Goal: Task Accomplishment & Management: Manage account settings

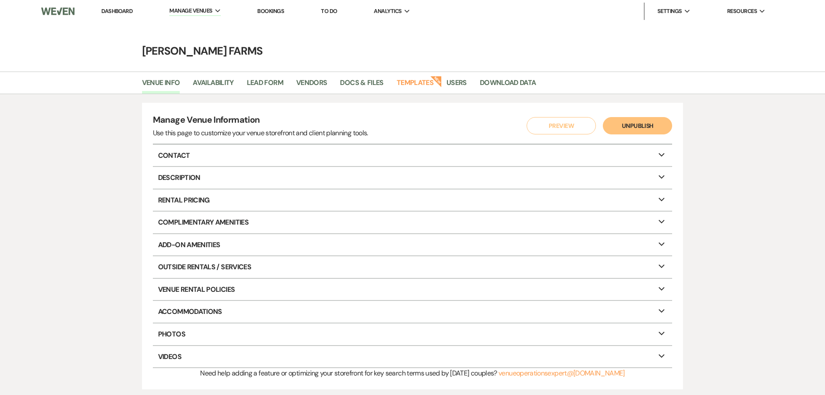
click at [110, 16] on li "Dashboard" at bounding box center [117, 11] width 40 height 17
click at [110, 12] on link "Dashboard" at bounding box center [116, 10] width 31 height 7
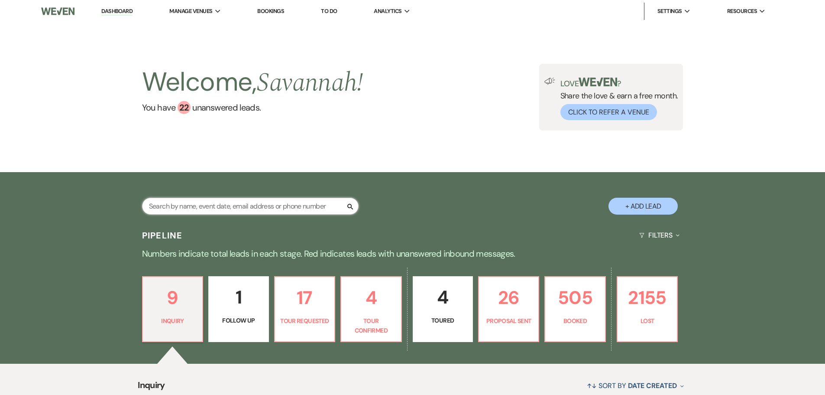
click at [210, 210] on input "text" at bounding box center [250, 205] width 217 height 17
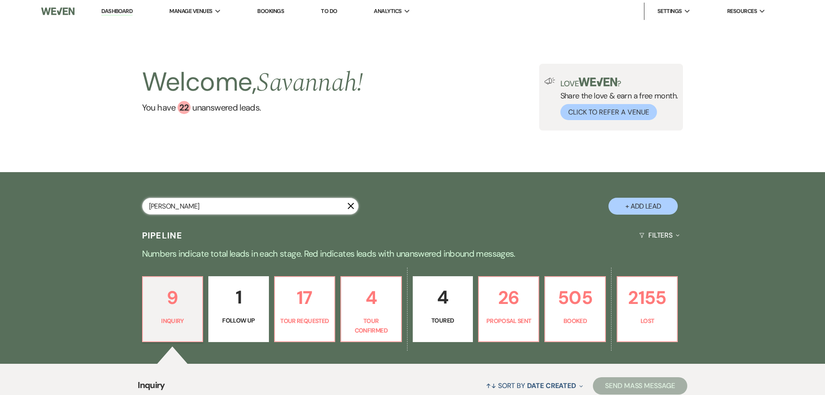
type input "[PERSON_NAME]"
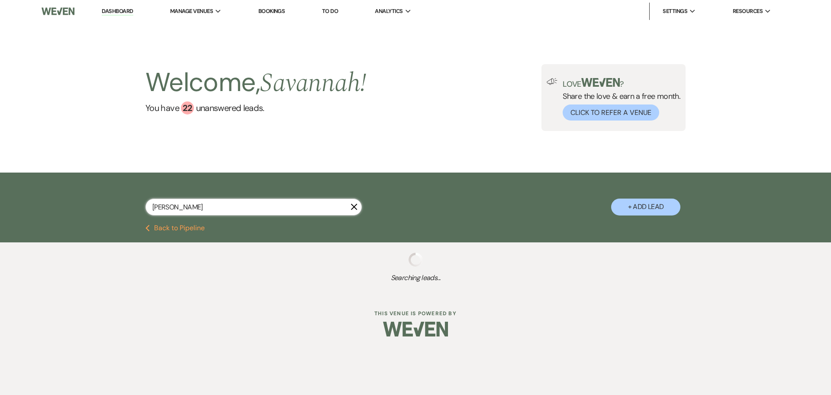
select select "6"
select select "2"
select select "6"
select select "8"
select select "5"
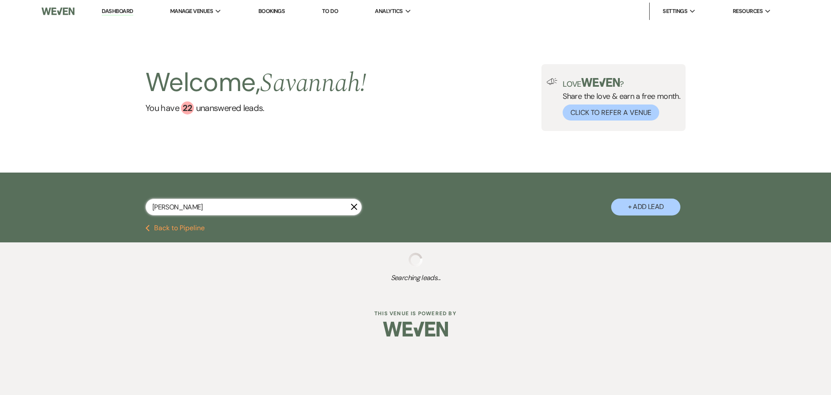
select select "8"
select select "5"
select select "8"
select select "5"
select select "8"
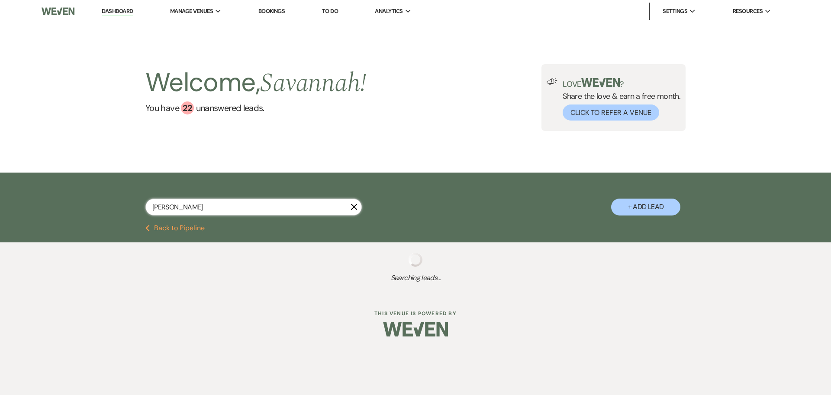
select select "3"
select select "8"
select select "5"
select select "8"
select select "5"
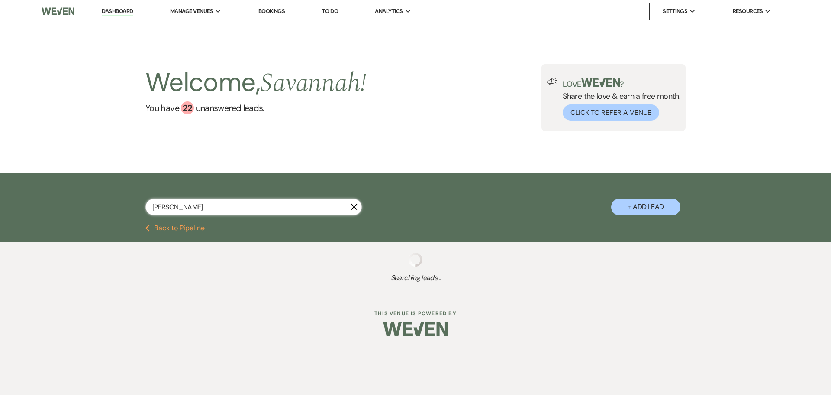
select select "8"
select select "5"
select select "8"
select select "5"
select select "8"
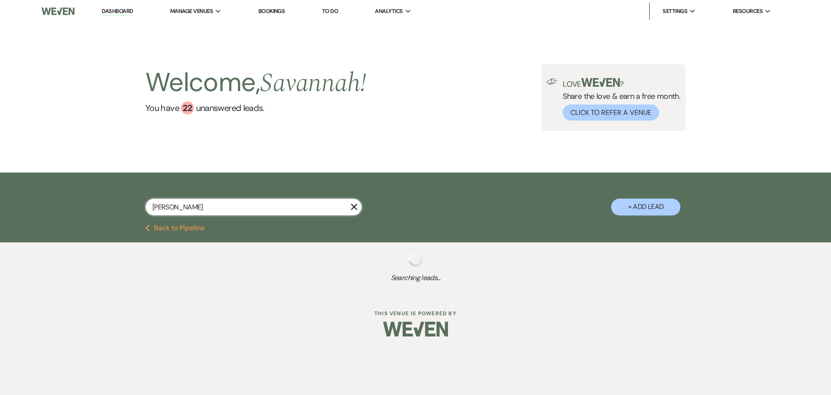
select select "4"
select select "8"
select select "6"
select select "8"
select select "7"
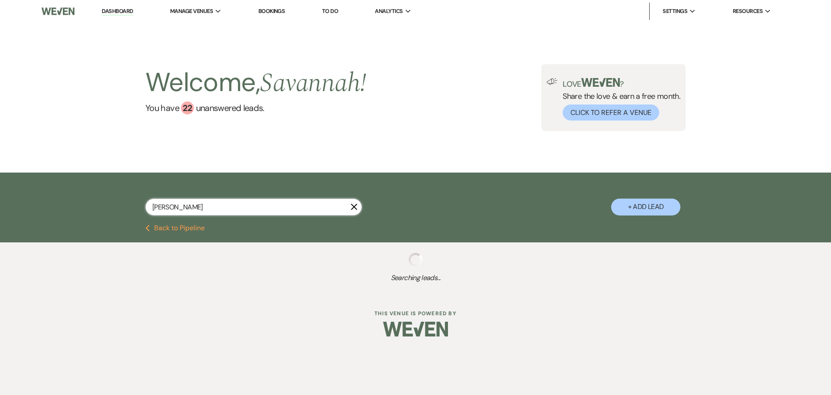
select select "8"
select select "5"
select select "8"
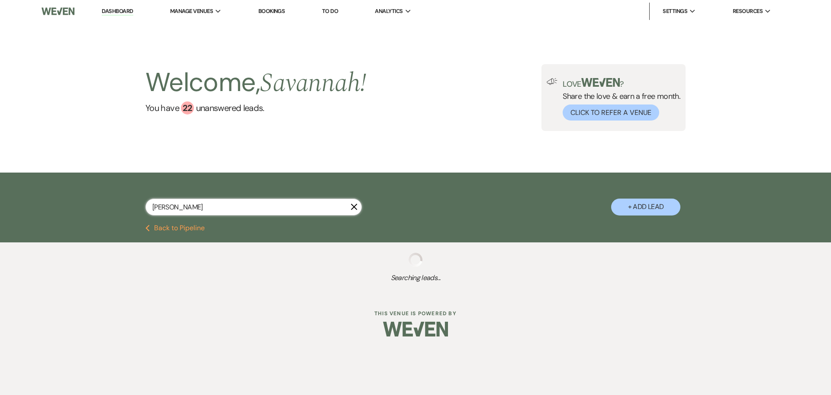
select select "8"
select select "1"
select select "8"
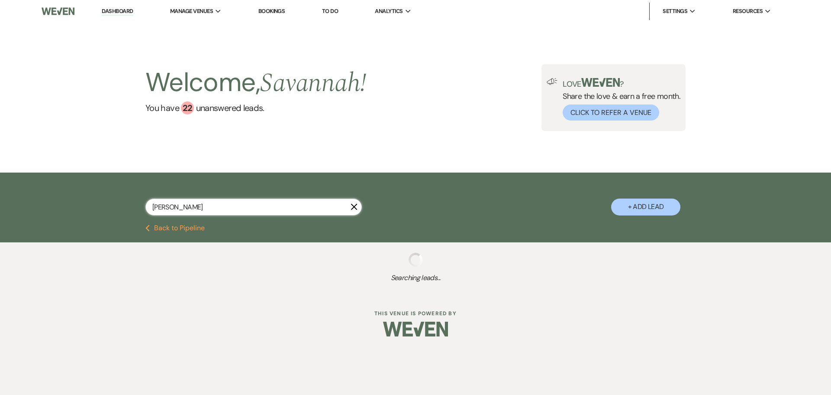
select select "1"
select select "8"
select select "4"
select select "8"
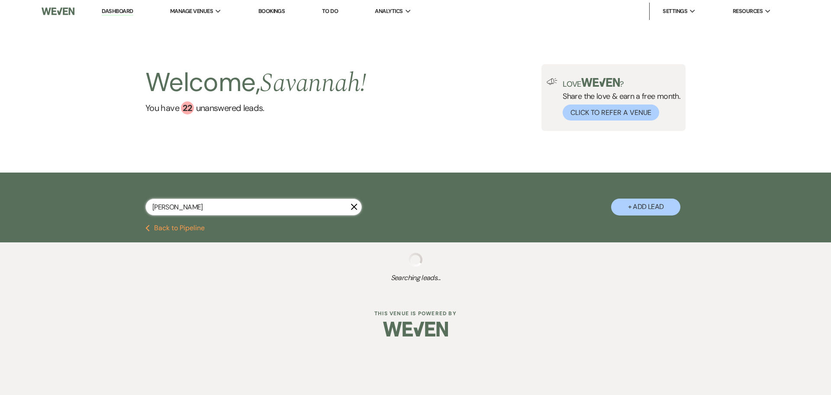
select select "1"
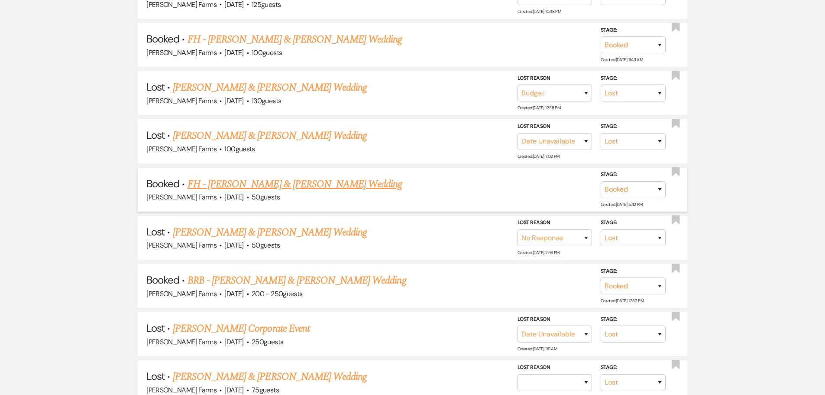
scroll to position [909, 0]
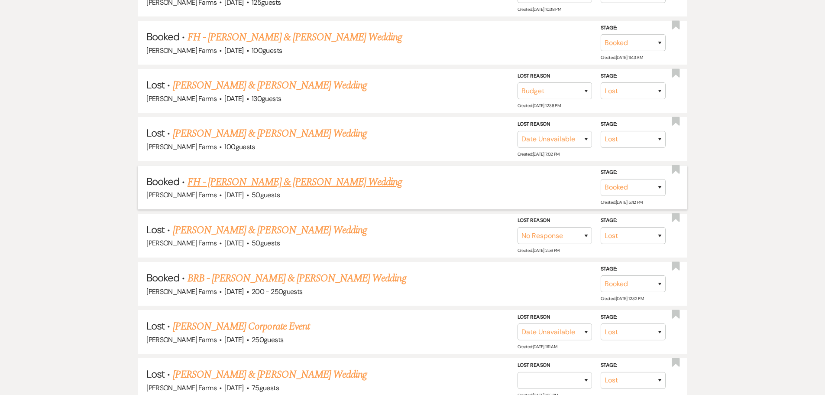
click at [264, 181] on link "FH - [PERSON_NAME] & [PERSON_NAME] Wedding" at bounding box center [295, 182] width 215 height 16
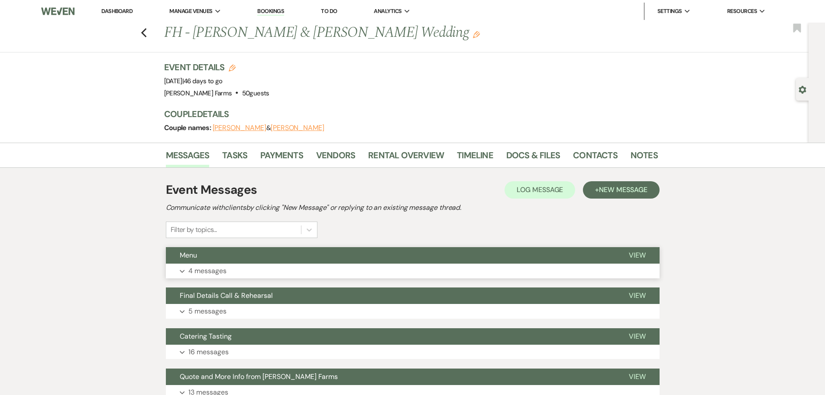
click at [235, 254] on button "Menu" at bounding box center [390, 255] width 449 height 16
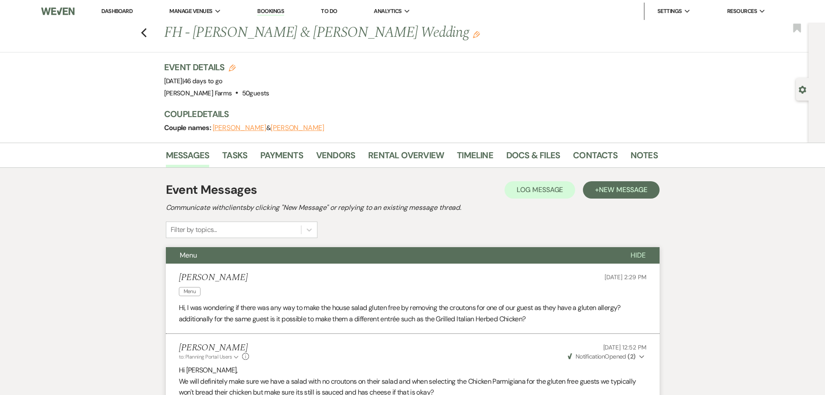
click at [113, 8] on link "Dashboard" at bounding box center [116, 10] width 31 height 7
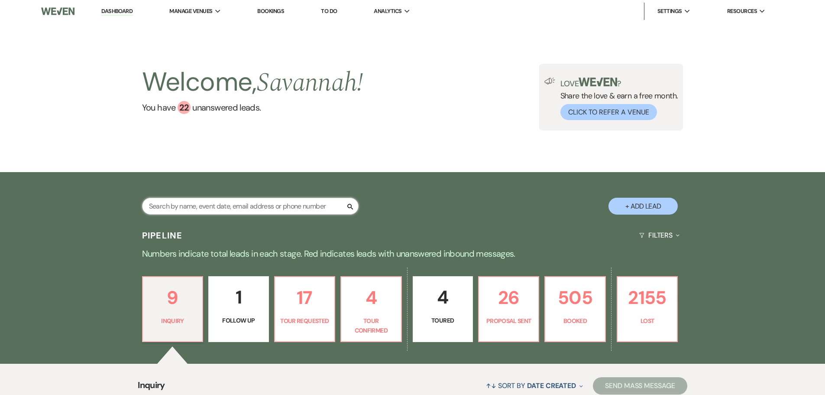
click at [161, 205] on input "text" at bounding box center [250, 205] width 217 height 17
type input "[PERSON_NAME]"
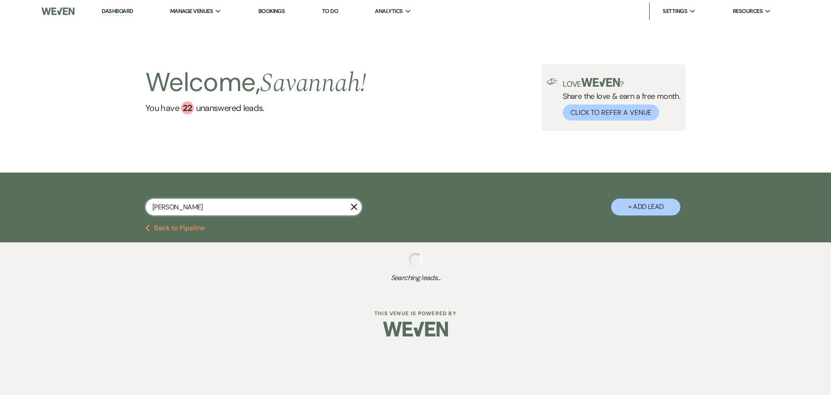
select select "8"
select select "5"
select select "8"
select select "5"
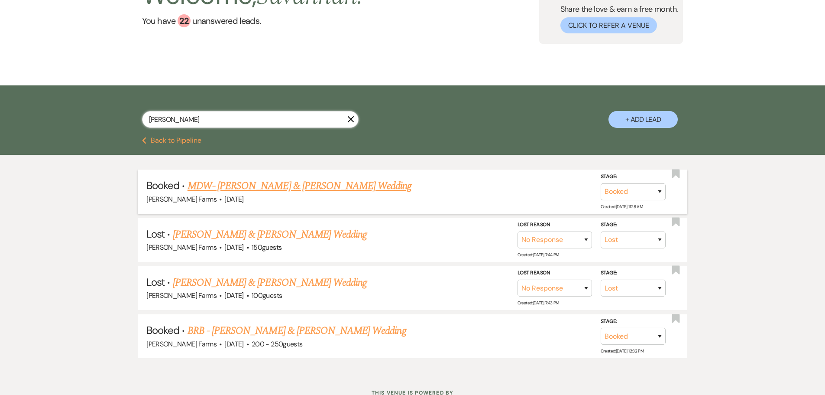
scroll to position [120, 0]
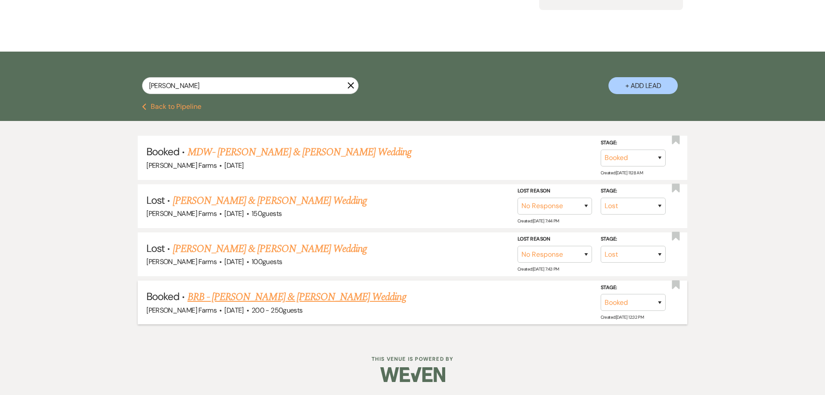
click at [273, 295] on link "BRB - [PERSON_NAME] & [PERSON_NAME] Wedding" at bounding box center [297, 297] width 219 height 16
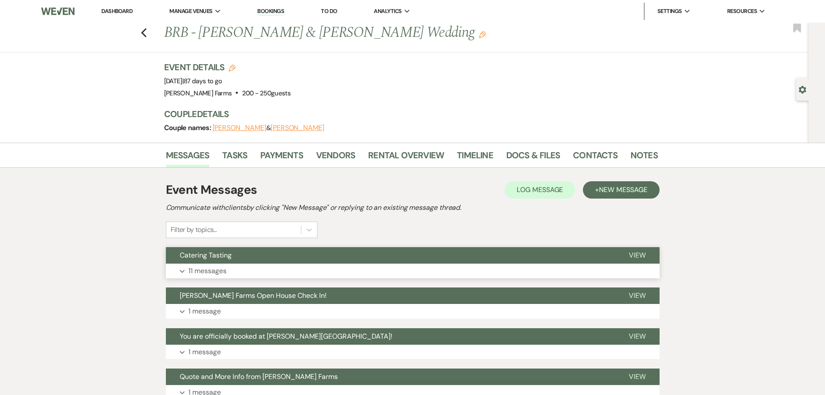
click at [223, 266] on p "11 messages" at bounding box center [207, 270] width 38 height 11
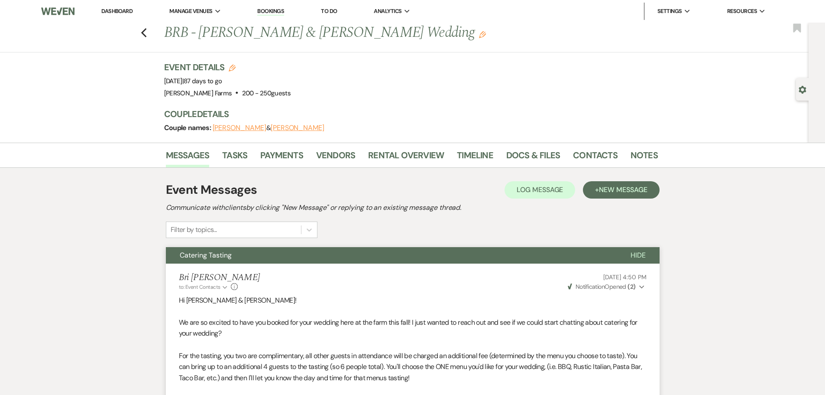
click at [123, 10] on link "Dashboard" at bounding box center [116, 10] width 31 height 7
